Goal: Task Accomplishment & Management: Manage account settings

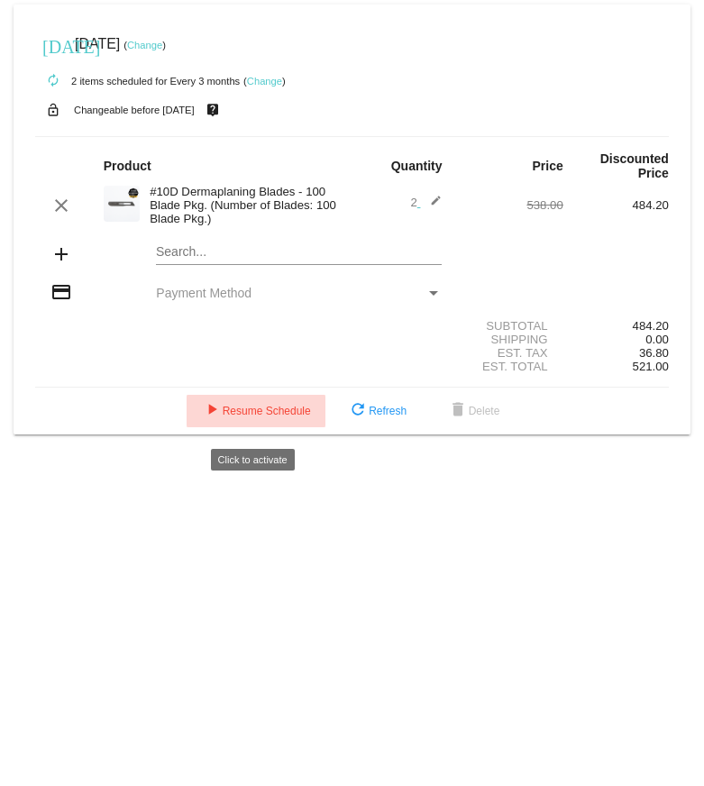
click at [262, 134] on span "play_arrow Resume Schedule" at bounding box center [256, 411] width 110 height 13
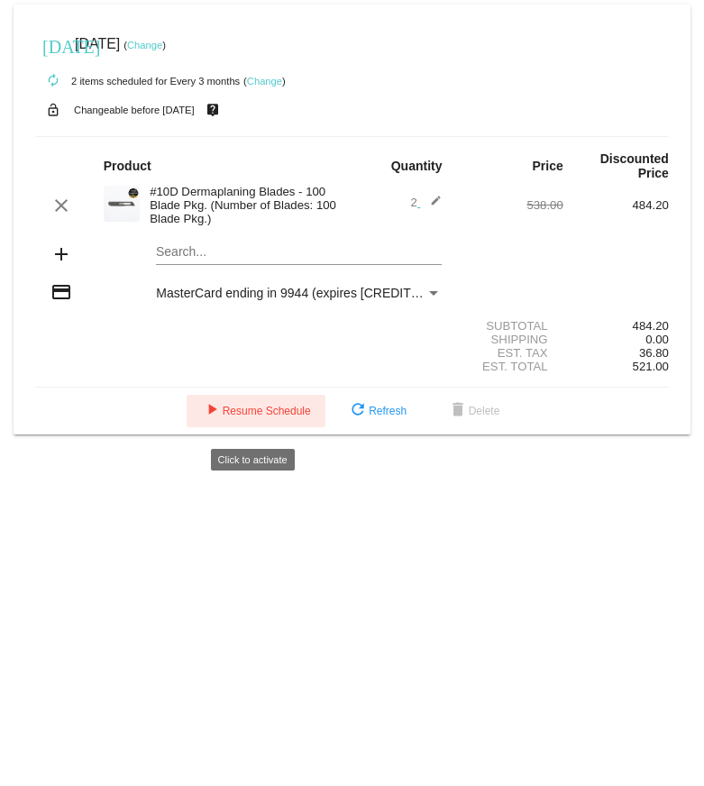
click at [264, 418] on span "play_arrow Resume Schedule" at bounding box center [256, 411] width 110 height 13
